Goal: Obtain resource: Download file/media

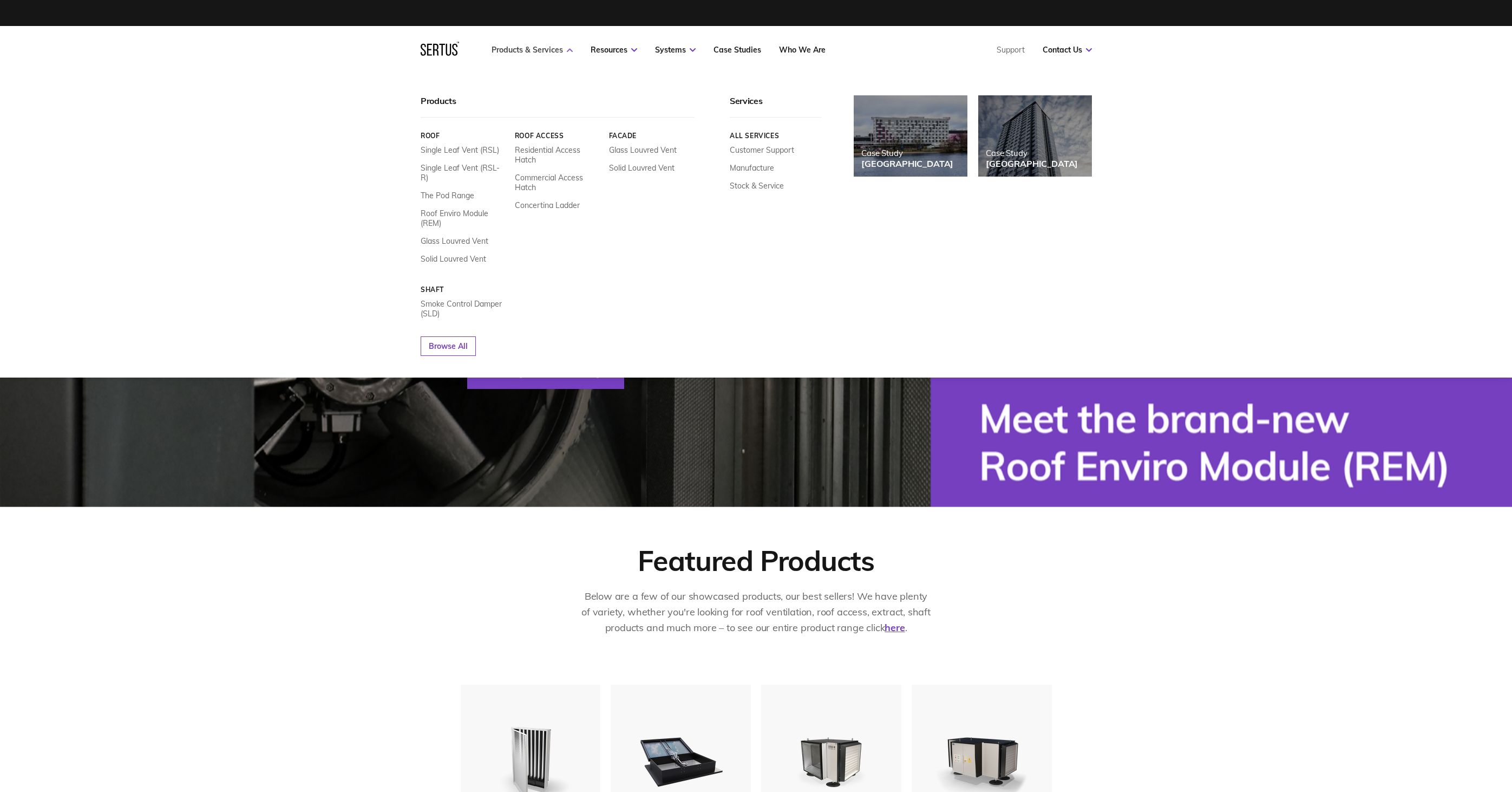
click at [538, 51] on link "Products & Services" at bounding box center [532, 49] width 81 height 9
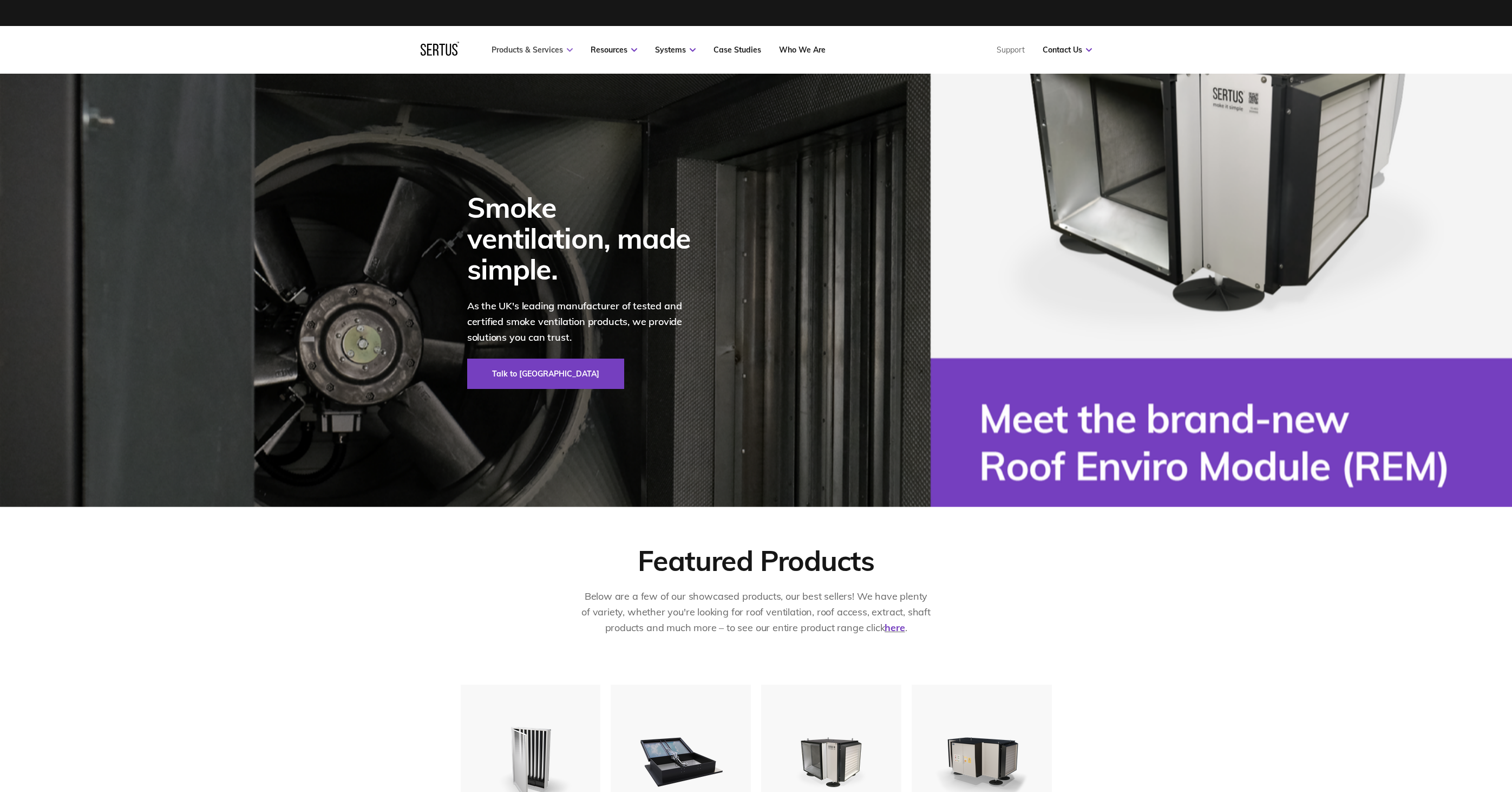
click at [538, 51] on link "Products & Services" at bounding box center [532, 49] width 81 height 9
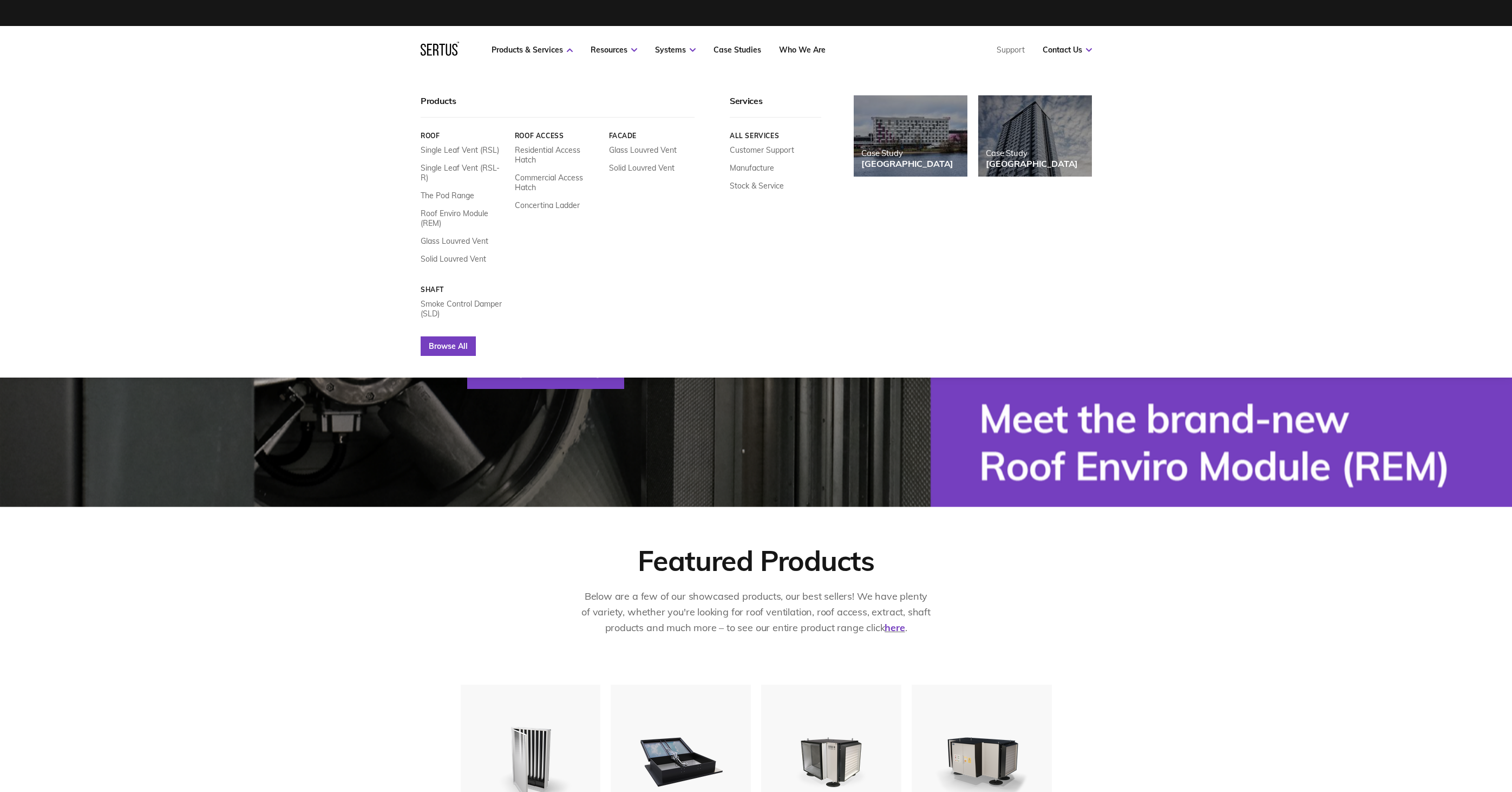
click at [462, 337] on link "Browse All" at bounding box center [448, 346] width 55 height 20
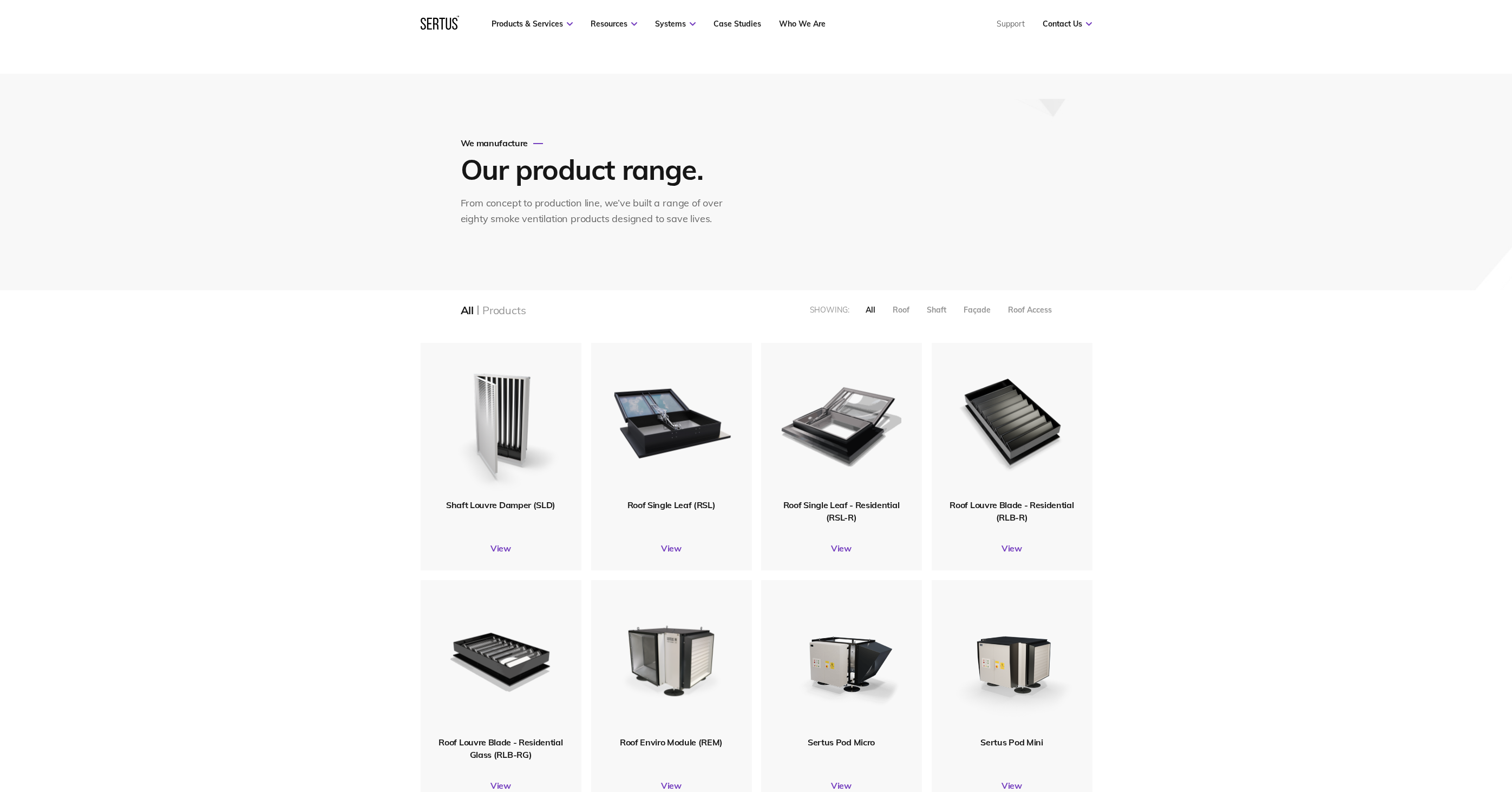
scroll to position [146, 0]
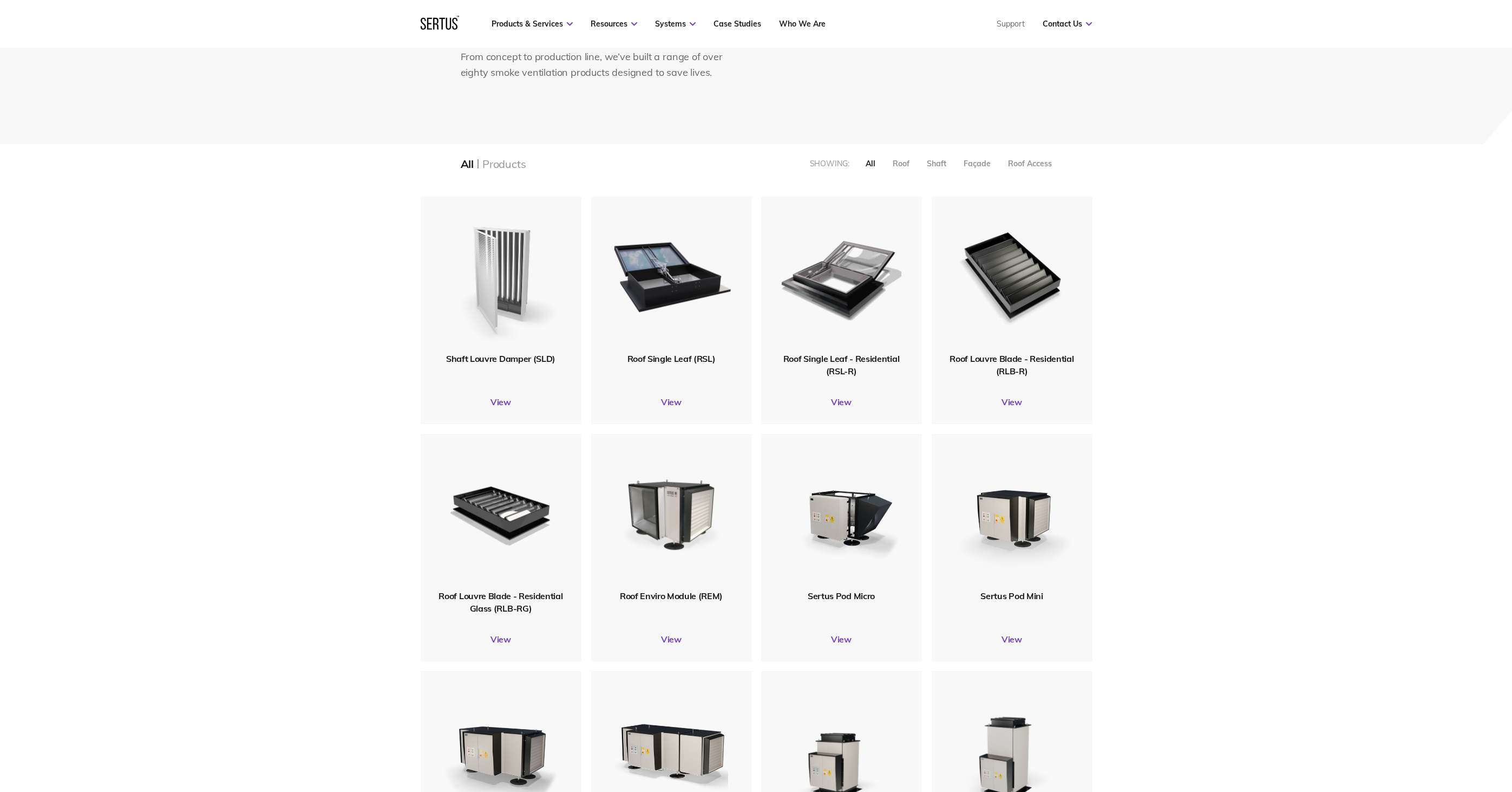
click at [497, 293] on img at bounding box center [500, 274] width 121 height 149
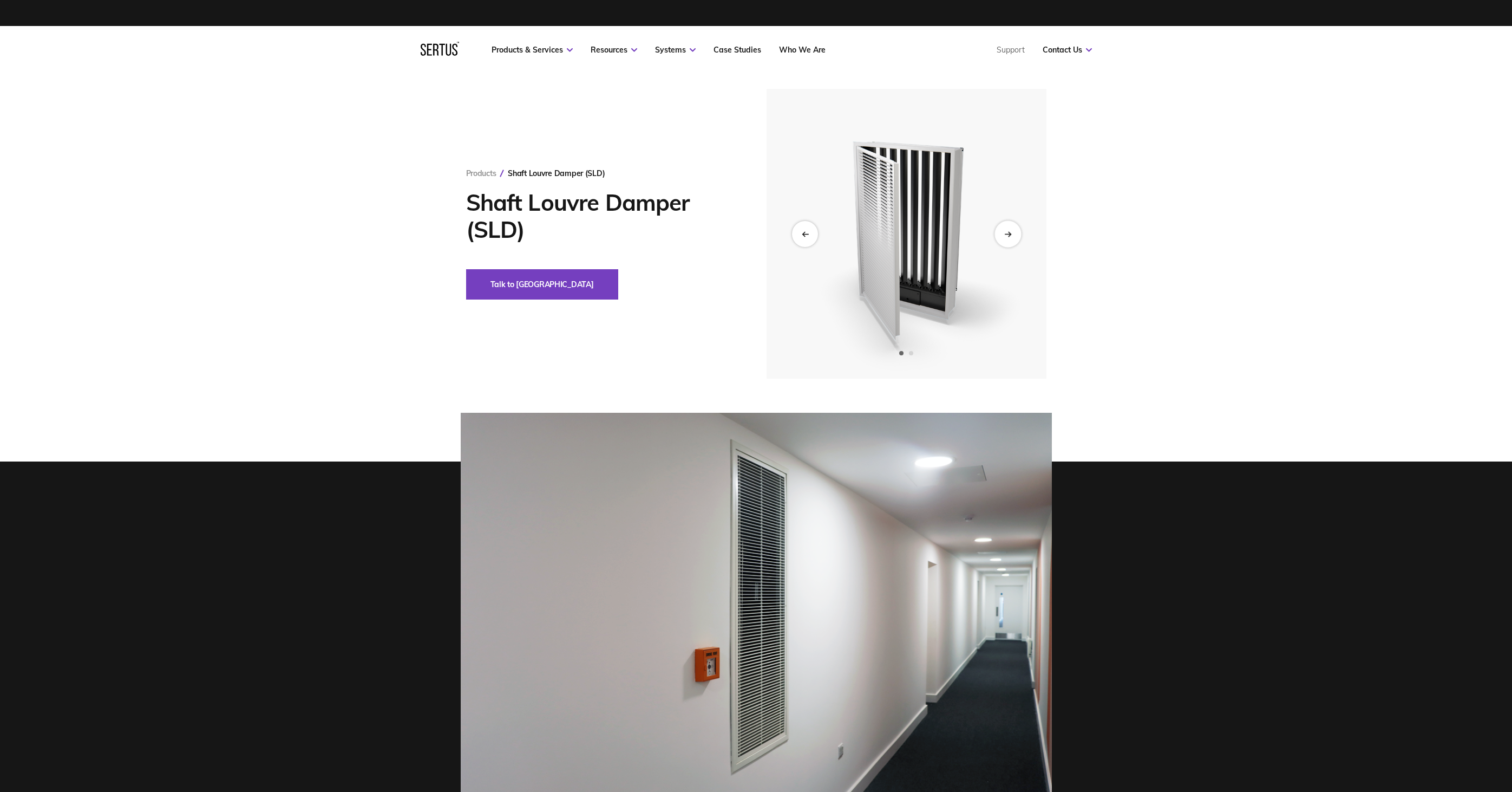
click at [1003, 232] on div "Next slide" at bounding box center [1007, 233] width 27 height 27
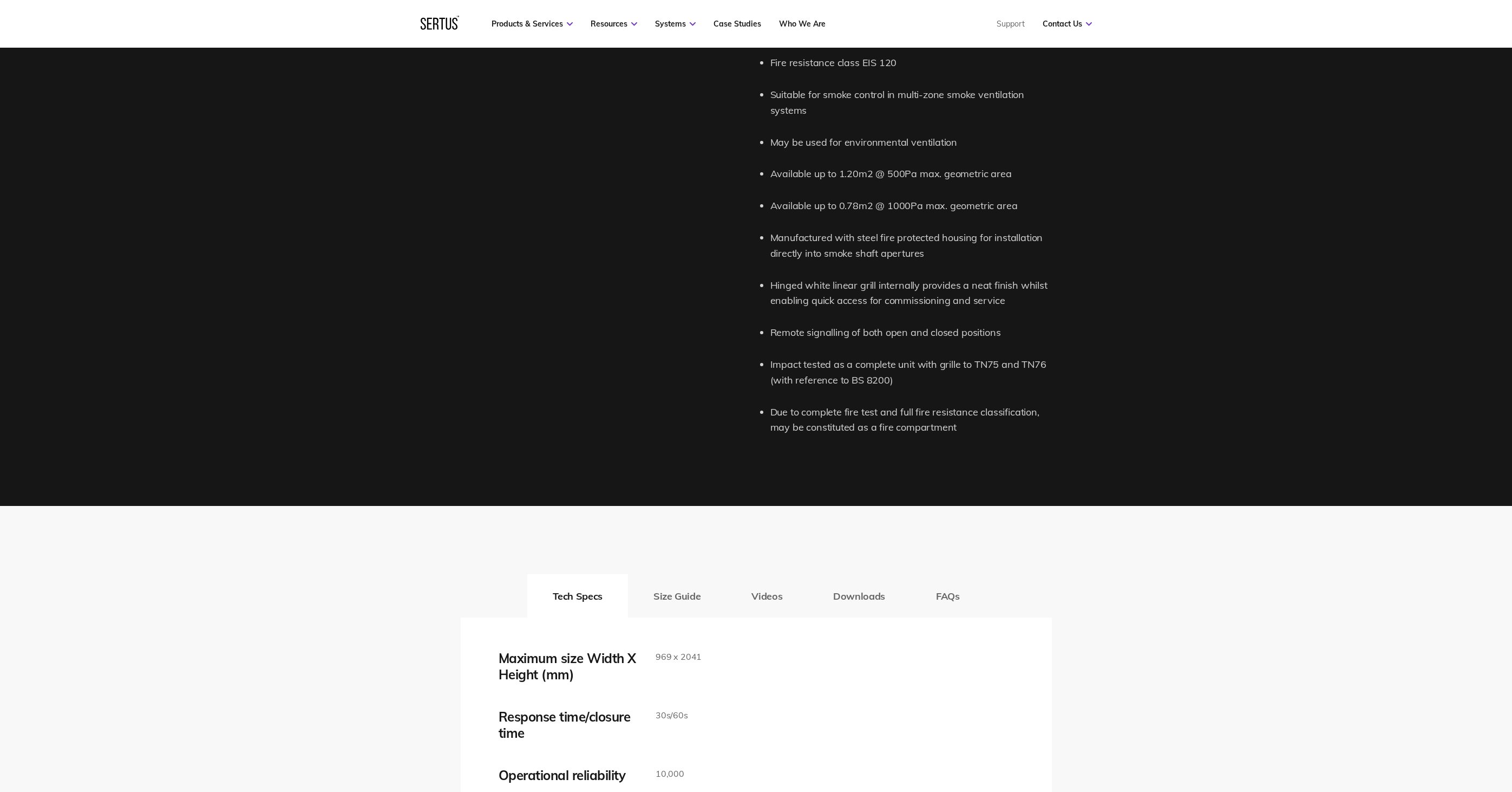
scroll to position [1611, 0]
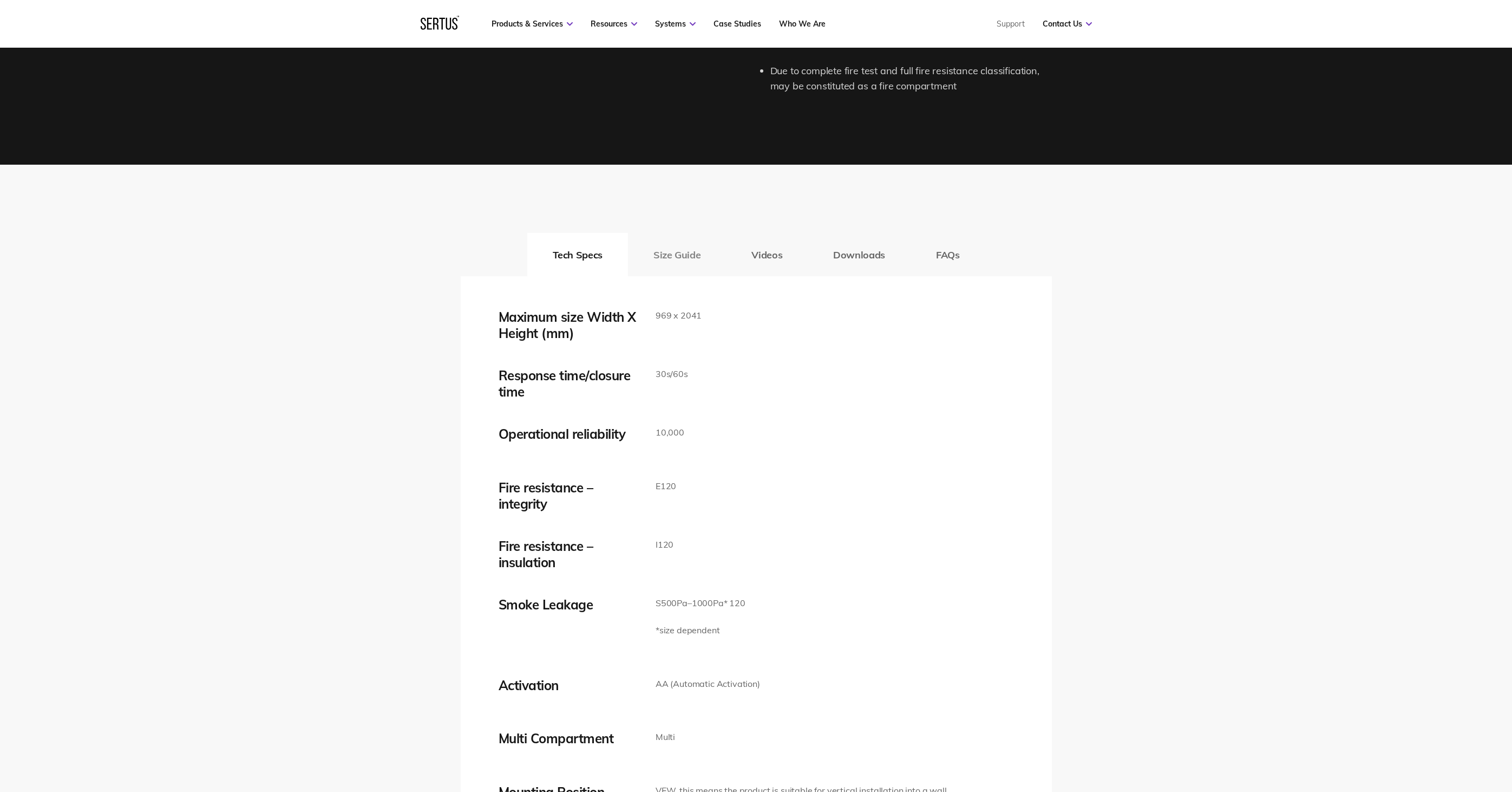
click at [690, 254] on button "Size Guide" at bounding box center [677, 254] width 98 height 43
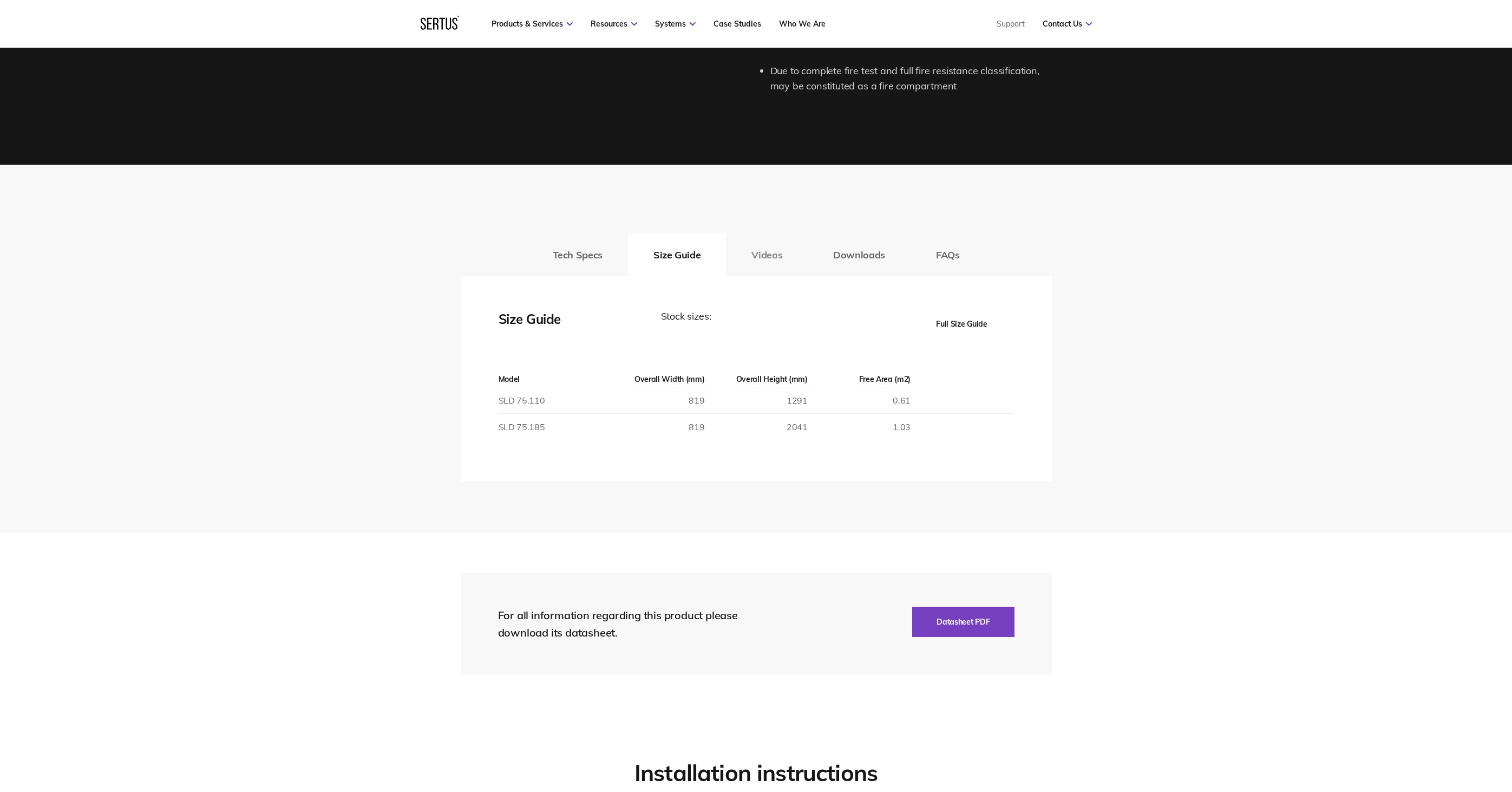
click at [767, 249] on button "Videos" at bounding box center [766, 254] width 82 height 43
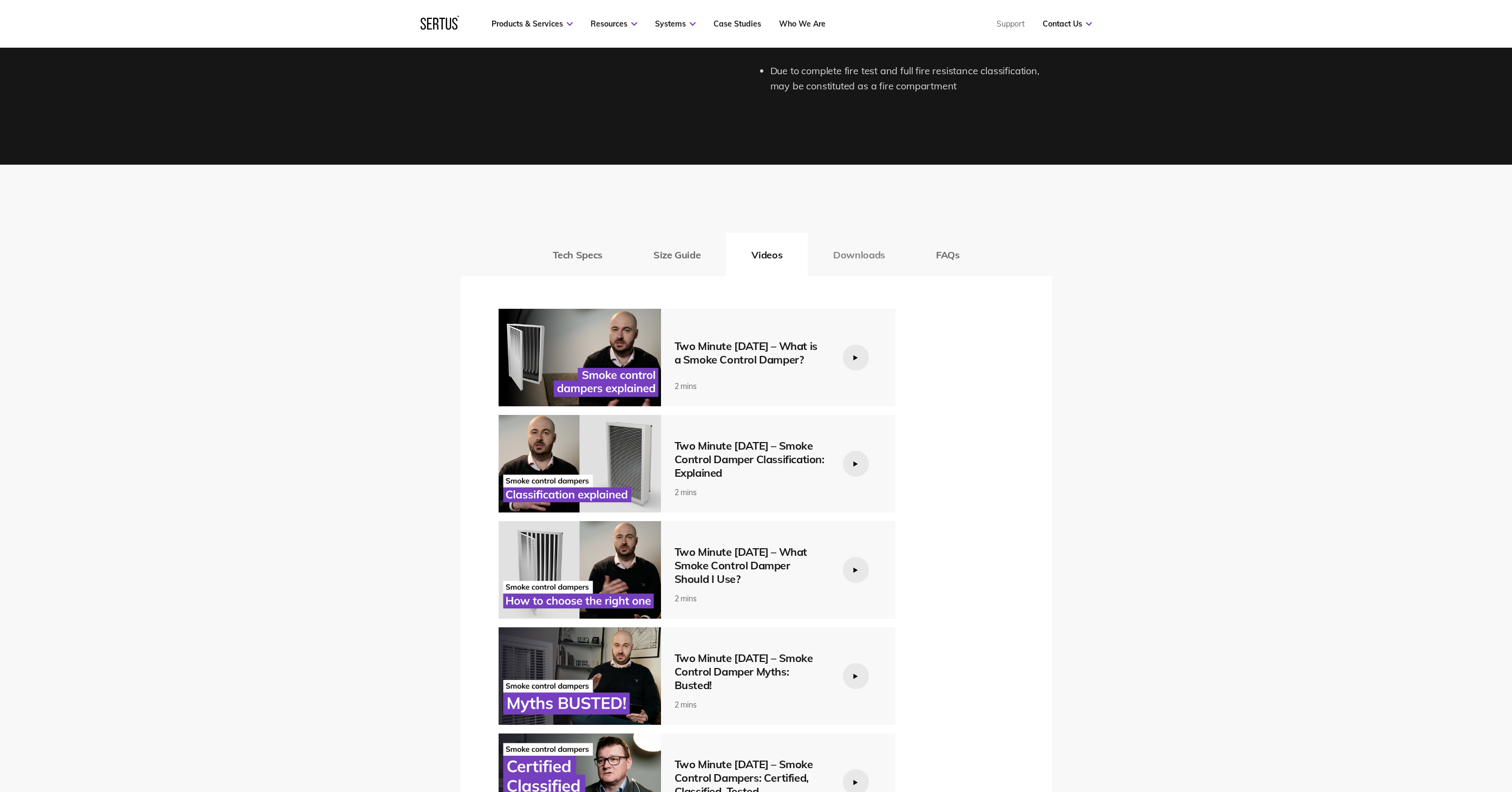
click at [861, 256] on button "Downloads" at bounding box center [858, 254] width 102 height 43
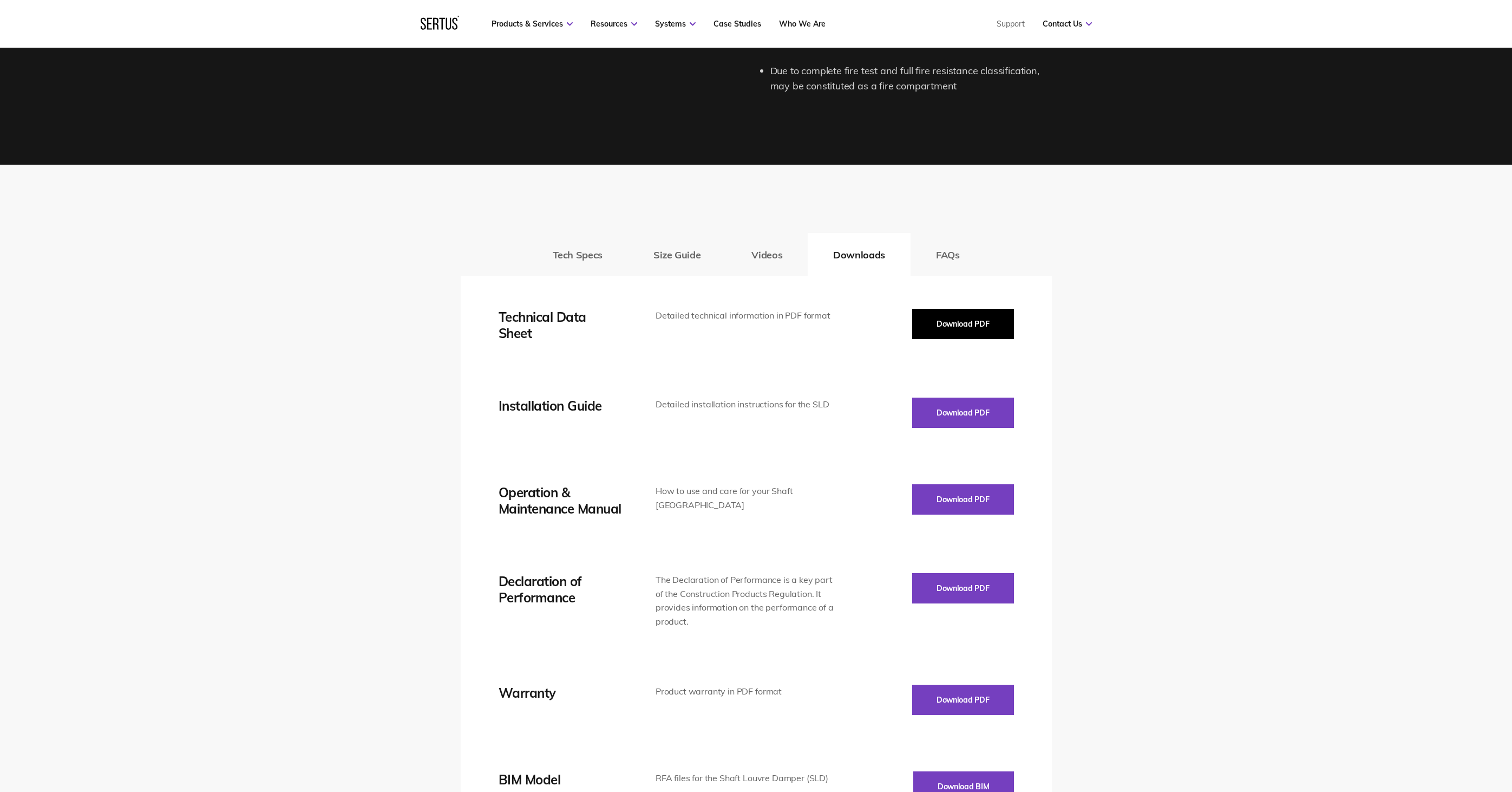
click at [950, 312] on button "Download PDF" at bounding box center [963, 323] width 102 height 30
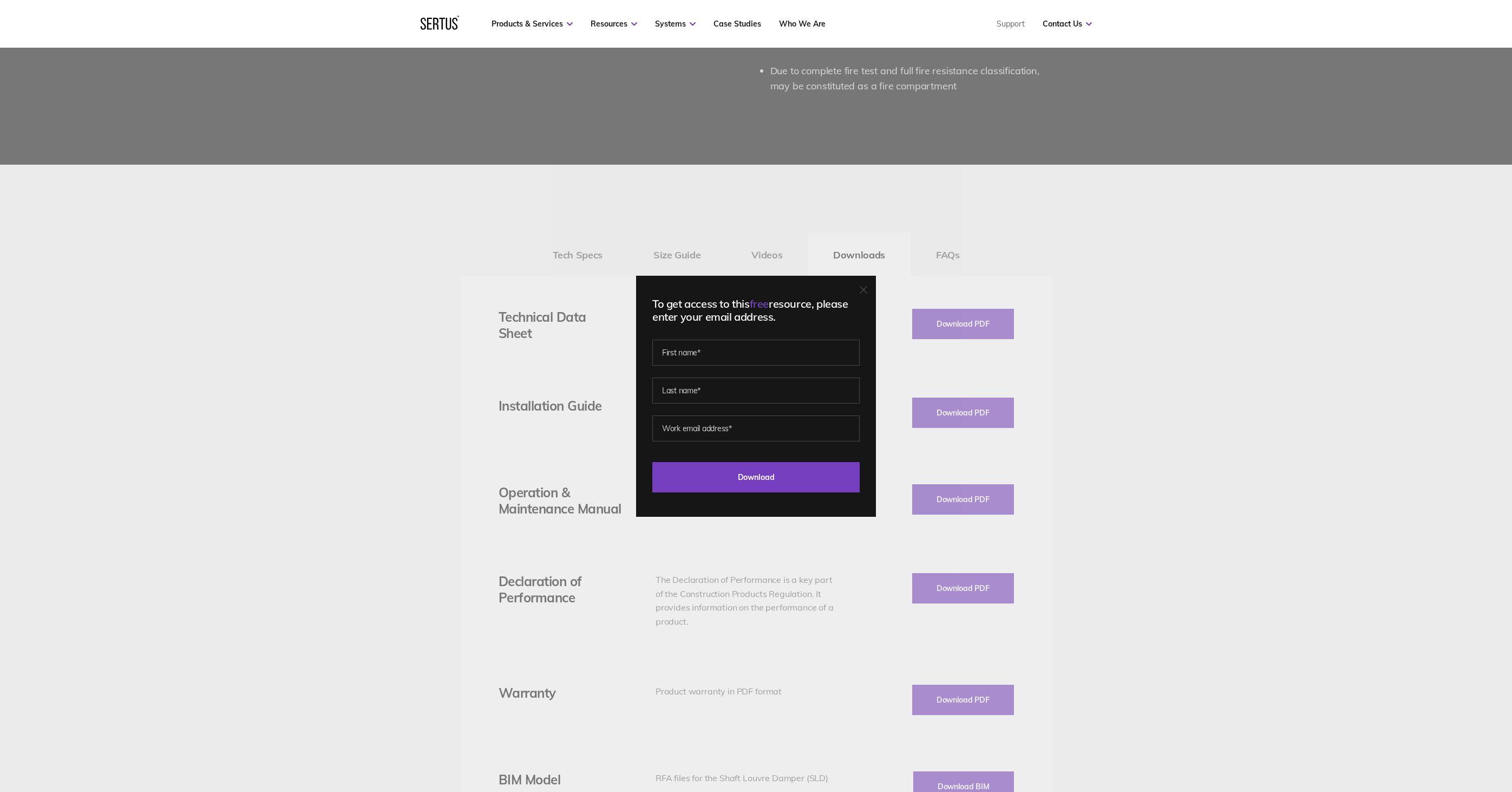
click at [866, 291] on icon at bounding box center [863, 289] width 8 height 8
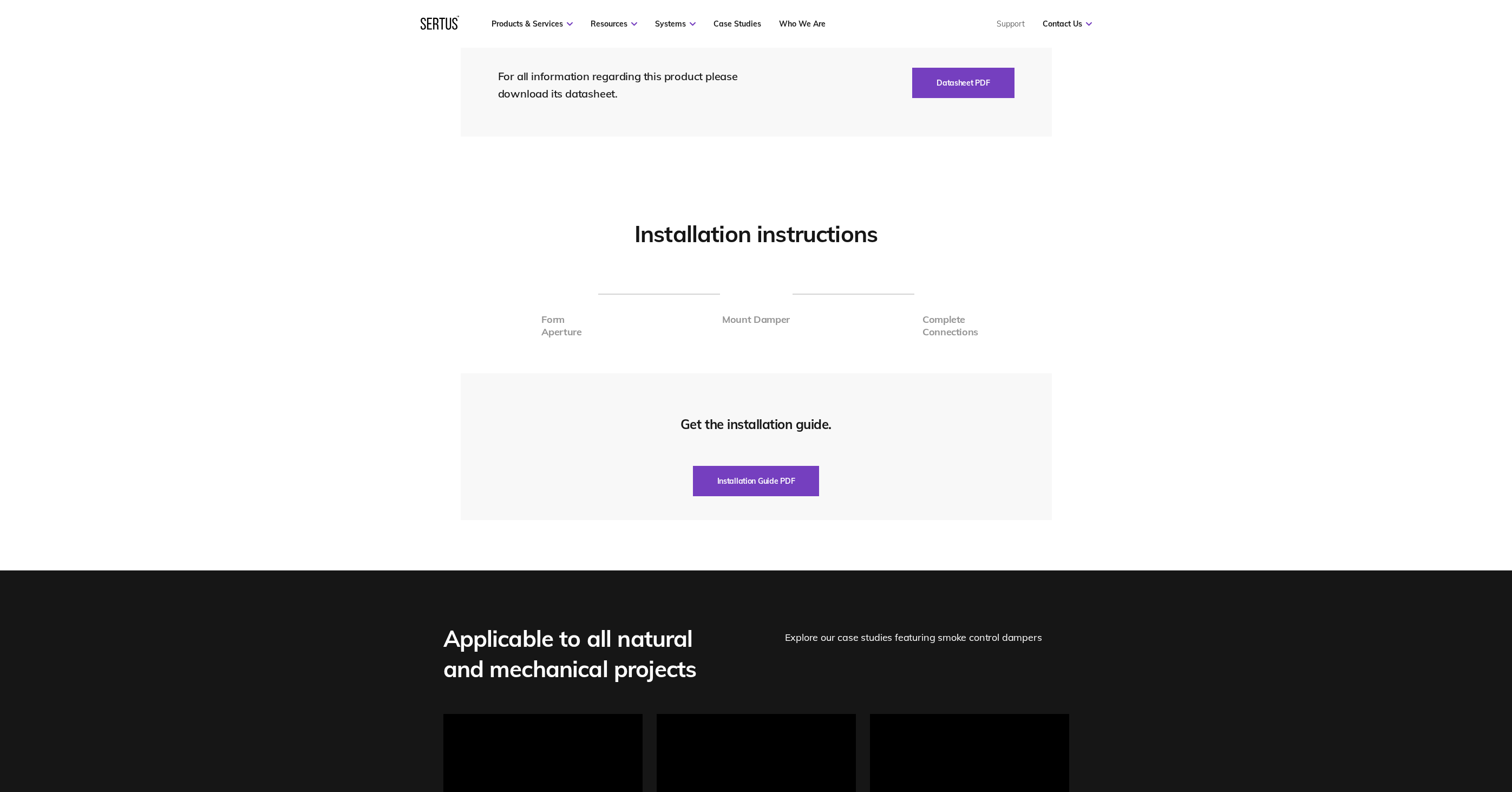
scroll to position [2706, 0]
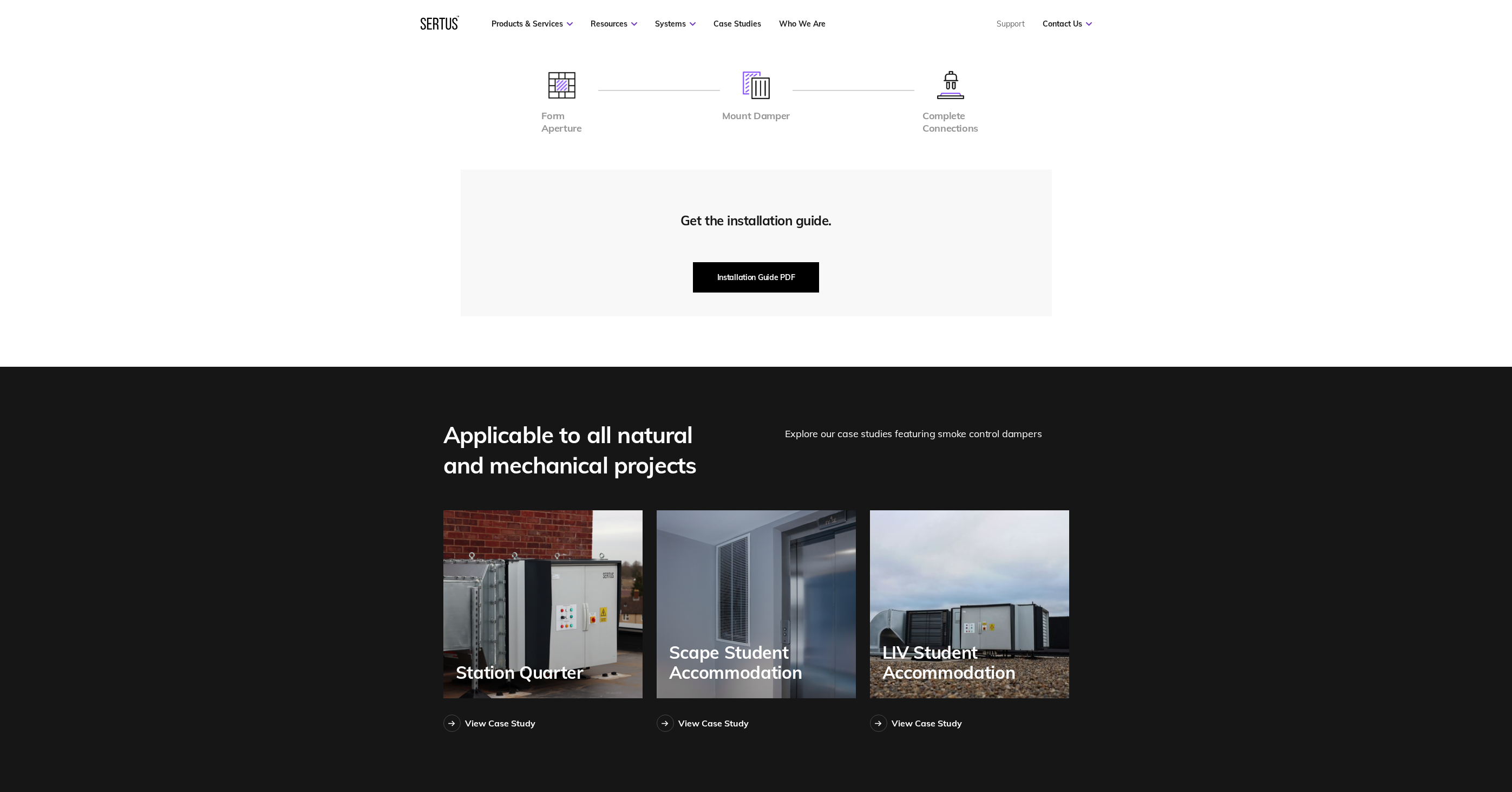
click at [772, 284] on button "Installation Guide PDF" at bounding box center [756, 276] width 127 height 30
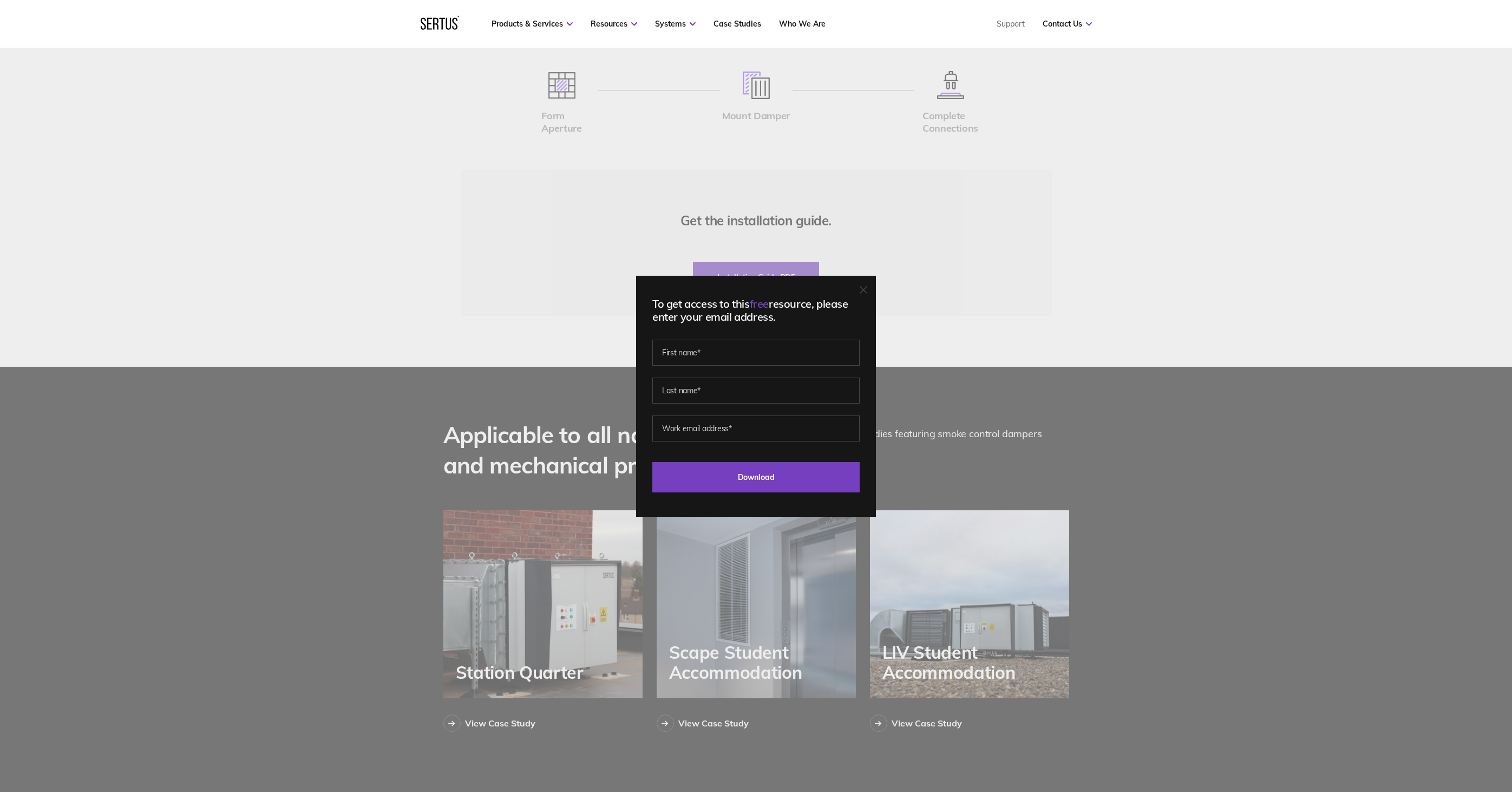
click at [867, 288] on icon at bounding box center [863, 289] width 8 height 8
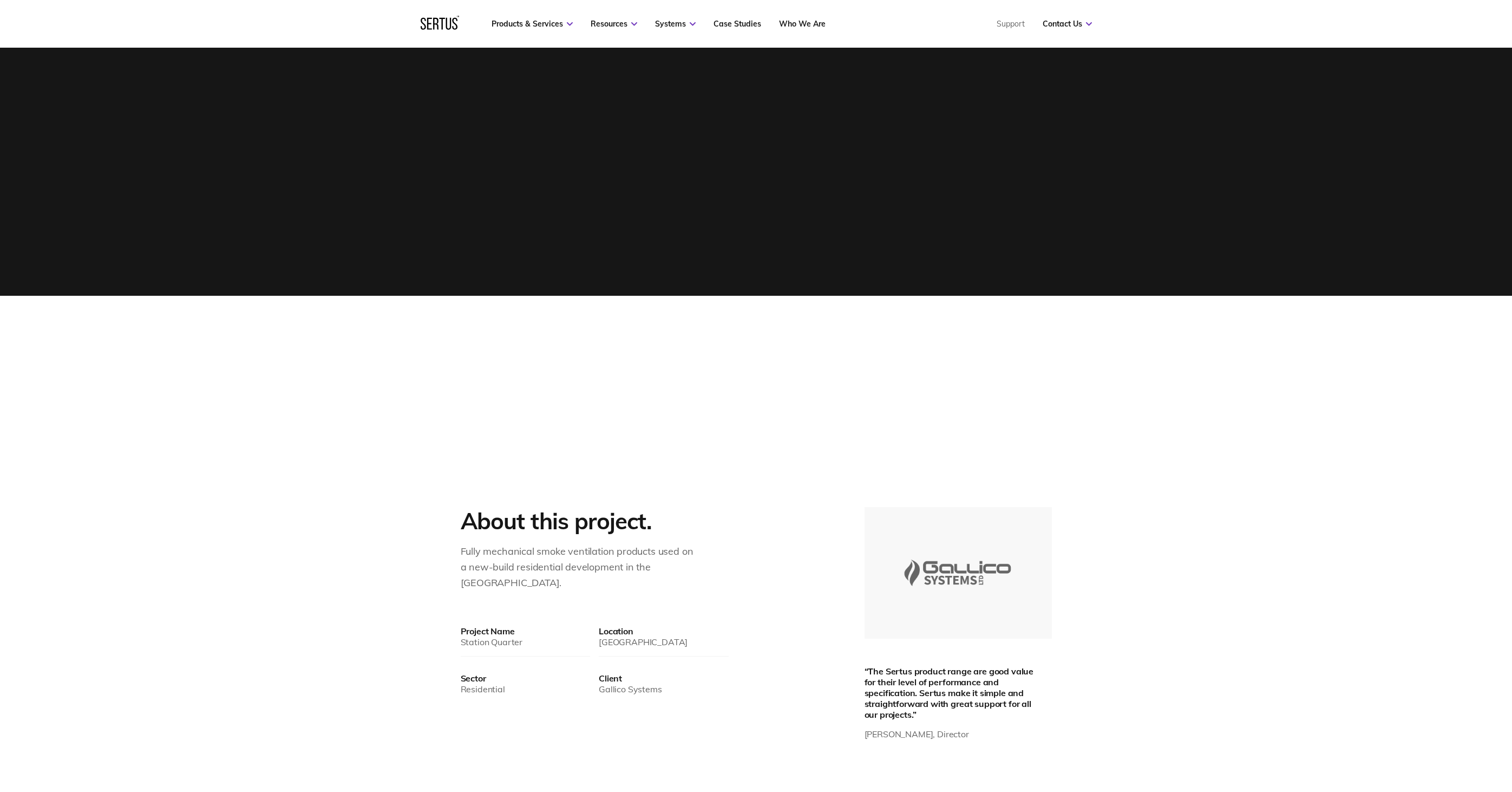
scroll to position [626, 0]
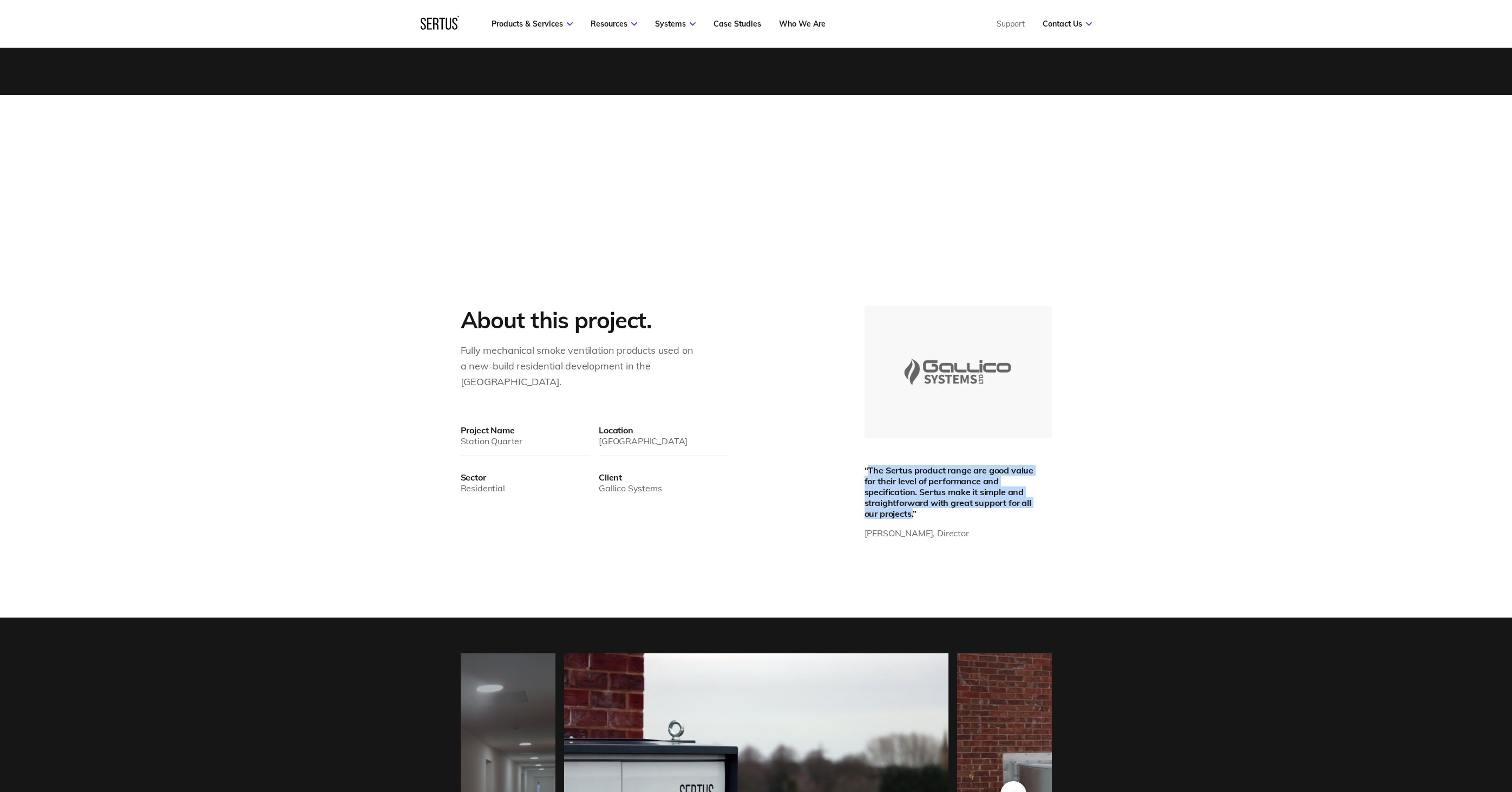
drag, startPoint x: 868, startPoint y: 468, endPoint x: 914, endPoint y: 509, distance: 61.6
click at [914, 509] on div "“The Sertus product range are good value for their level of performance and spe…" at bounding box center [953, 492] width 178 height 54
copy div "The Sertus product range are good value for their level of performance and spec…"
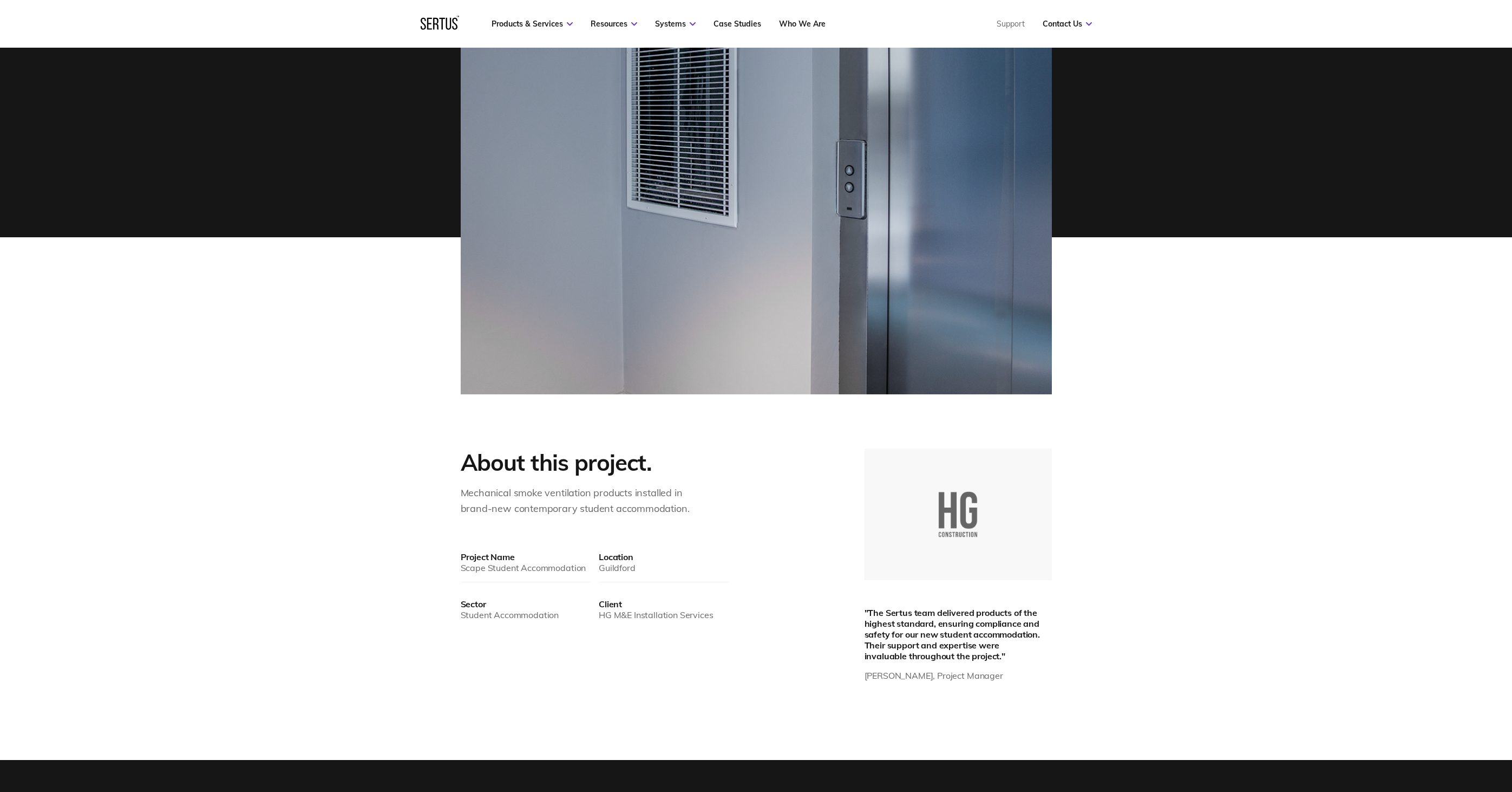
scroll to position [609, 0]
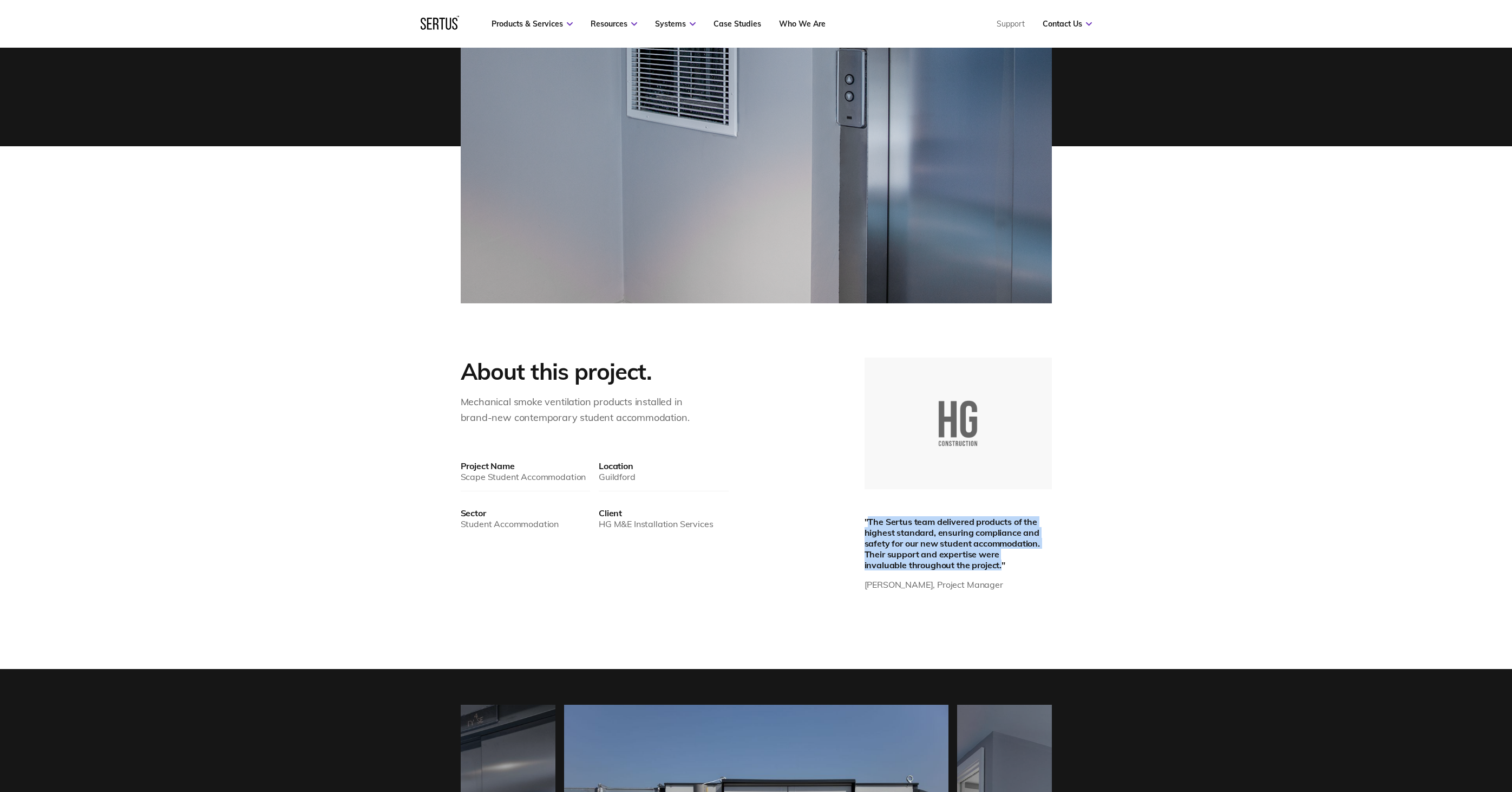
drag, startPoint x: 868, startPoint y: 520, endPoint x: 1001, endPoint y: 560, distance: 138.9
click at [1001, 560] on div ""The Sertus team delivered products of the highest standard, ensuring complianc…" at bounding box center [953, 542] width 178 height 54
copy div "The Sertus team delivered products of the highest standard, ensuring compliance…"
drag, startPoint x: 864, startPoint y: 585, endPoint x: 991, endPoint y: 583, distance: 127.0
click at [991, 583] on div "Maverick Fuller, Project Manager" at bounding box center [953, 585] width 178 height 17
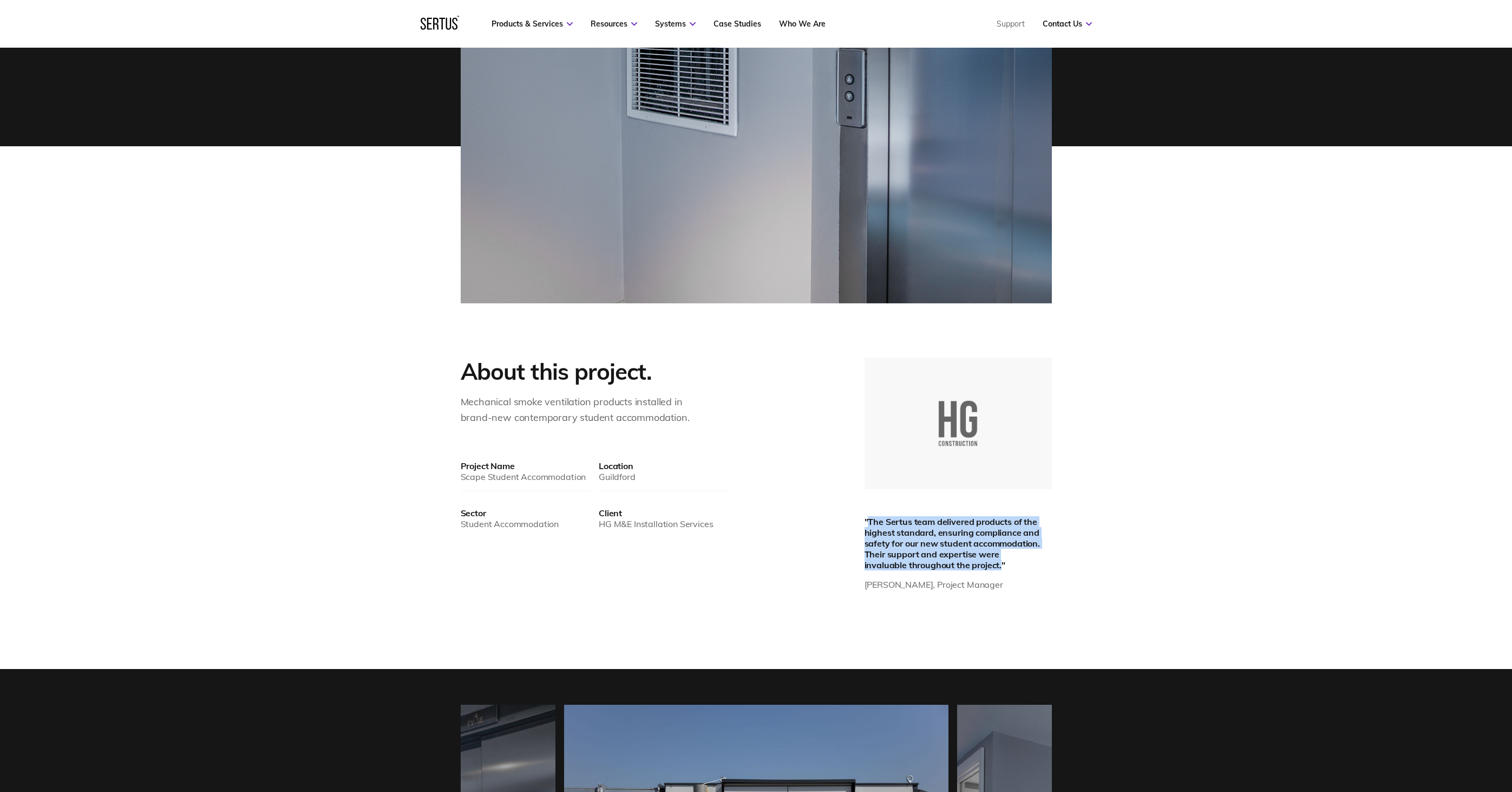
copy div "Maverick Fuller, Project Manager"
